Goal: Navigation & Orientation: Find specific page/section

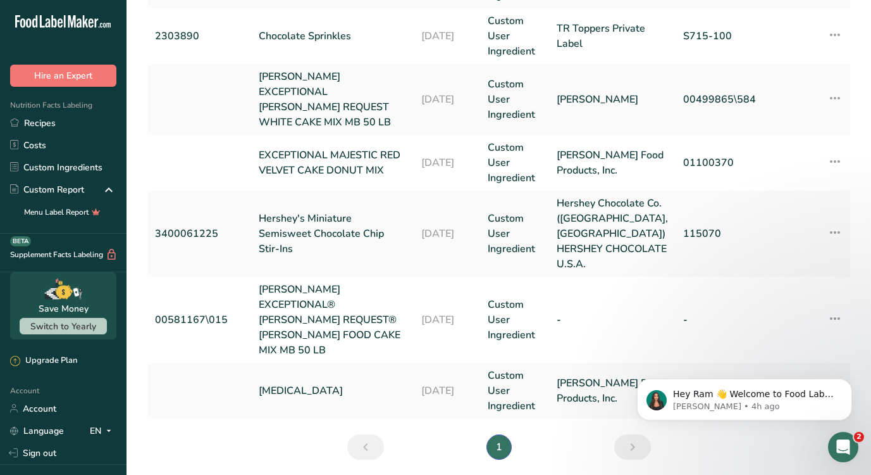
scroll to position [73, 0]
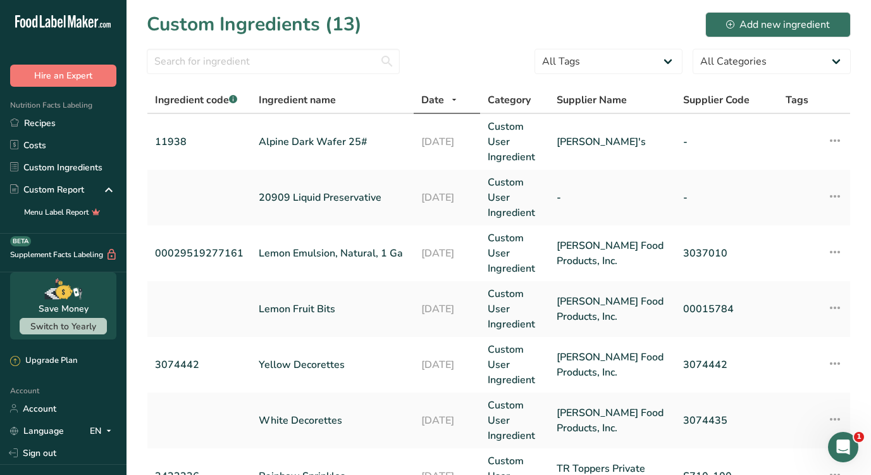
click at [54, 117] on div "New Features" at bounding box center [435, 237] width 871 height 475
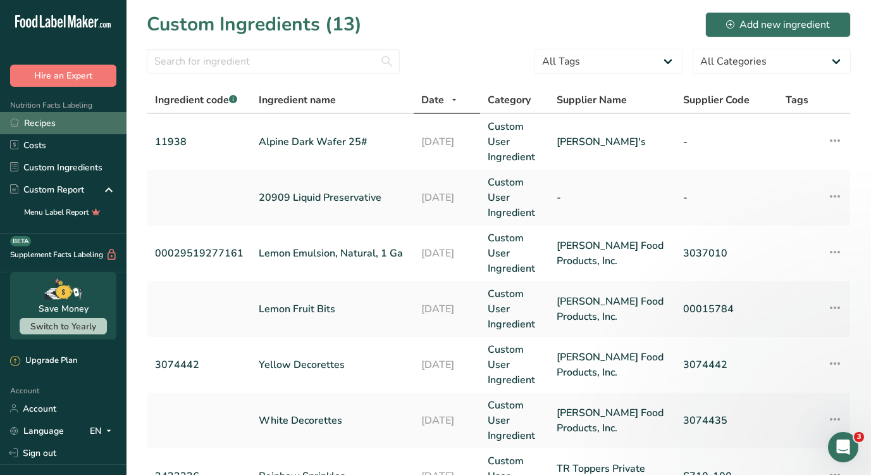
click at [49, 121] on link "Recipes" at bounding box center [63, 123] width 127 height 22
